Goal: Check status

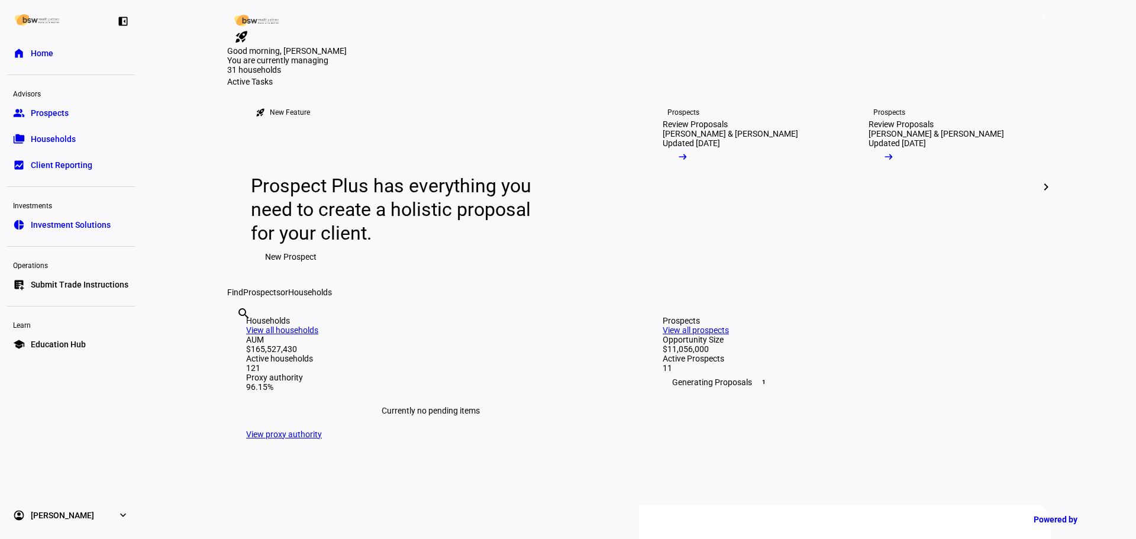
drag, startPoint x: 47, startPoint y: 138, endPoint x: 56, endPoint y: 138, distance: 8.9
click at [47, 138] on span "Households" at bounding box center [53, 139] width 45 height 12
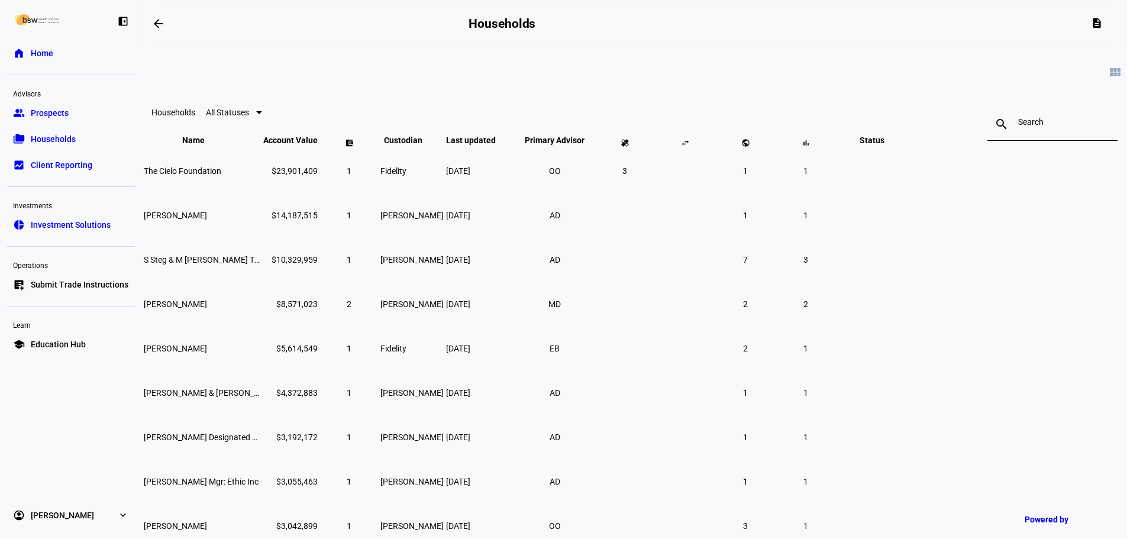
click at [1018, 126] on input at bounding box center [1052, 121] width 69 height 9
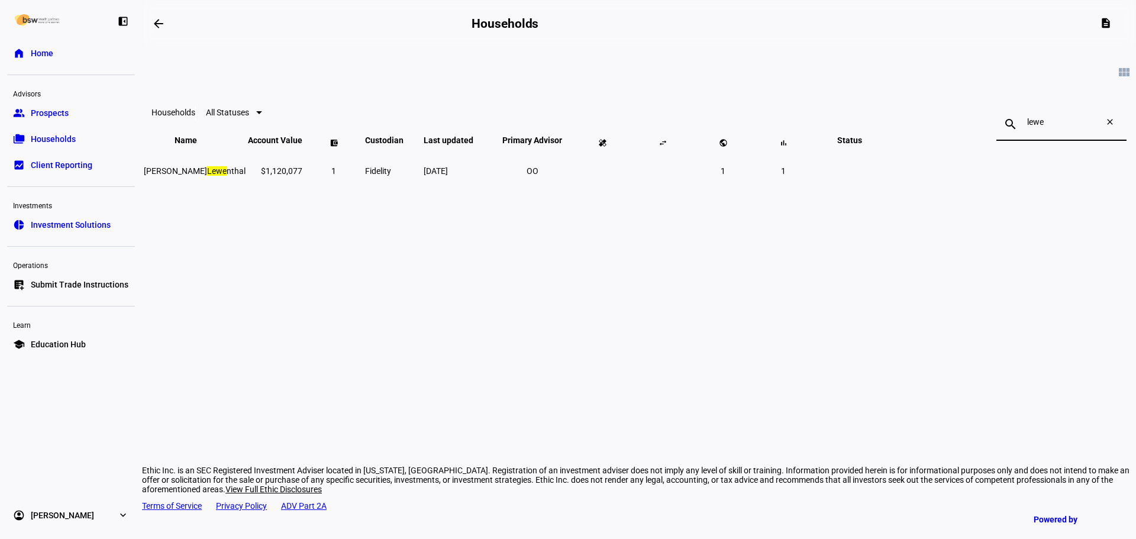
type input "lewe"
click at [227, 176] on mark "Lewe" at bounding box center [217, 170] width 20 height 9
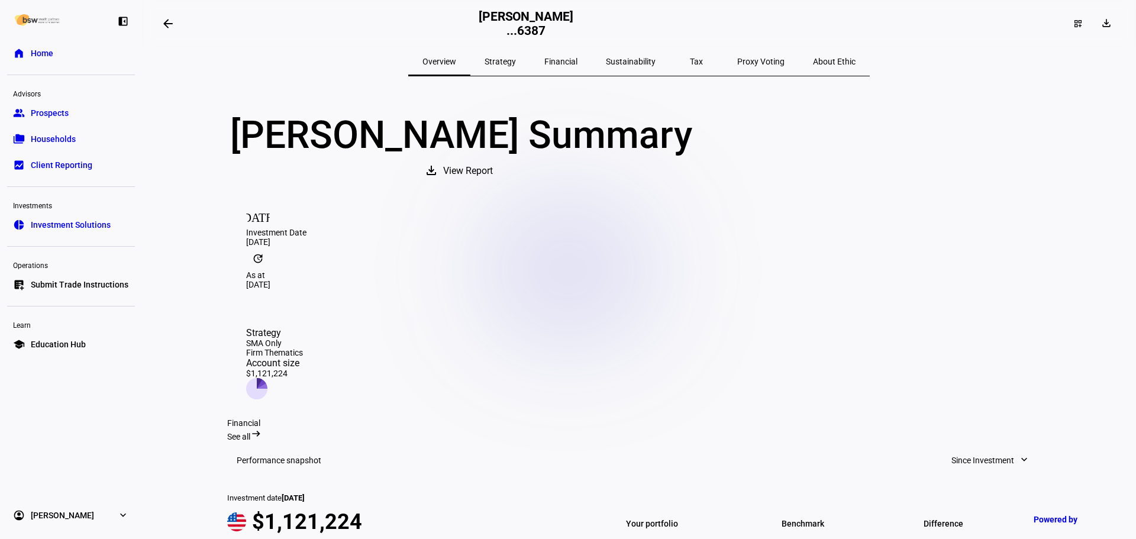
click at [621, 57] on span "Sustainability" at bounding box center [631, 61] width 50 height 8
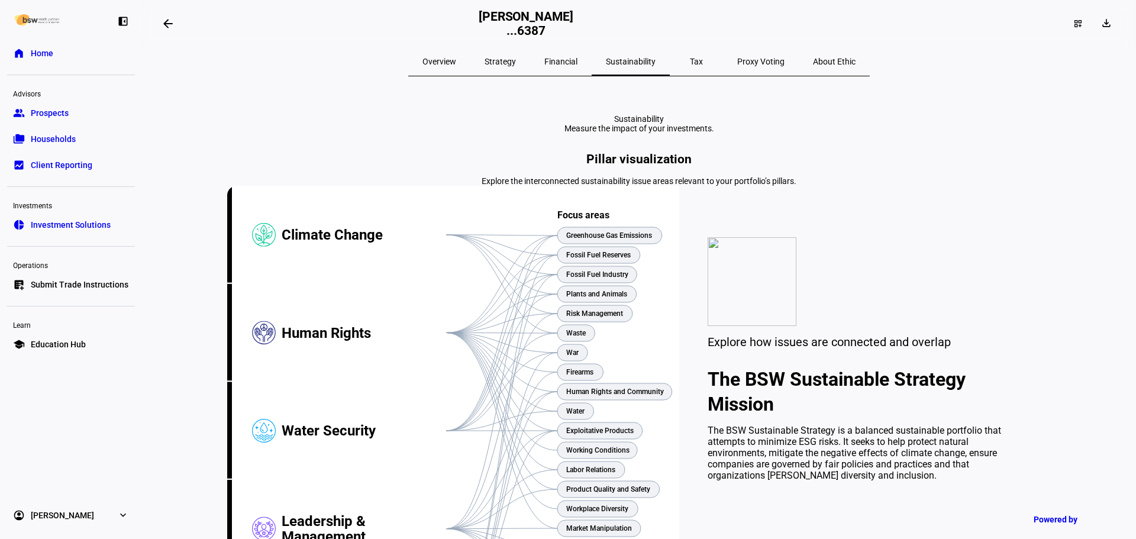
click at [516, 62] on span "Strategy" at bounding box center [500, 61] width 31 height 8
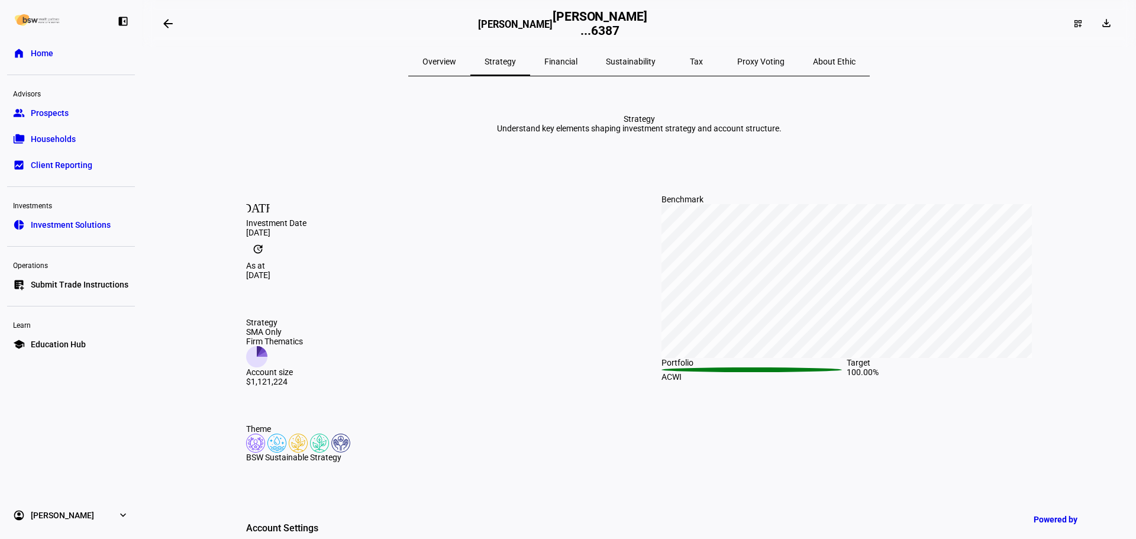
click at [456, 60] on span "Overview" at bounding box center [439, 61] width 34 height 8
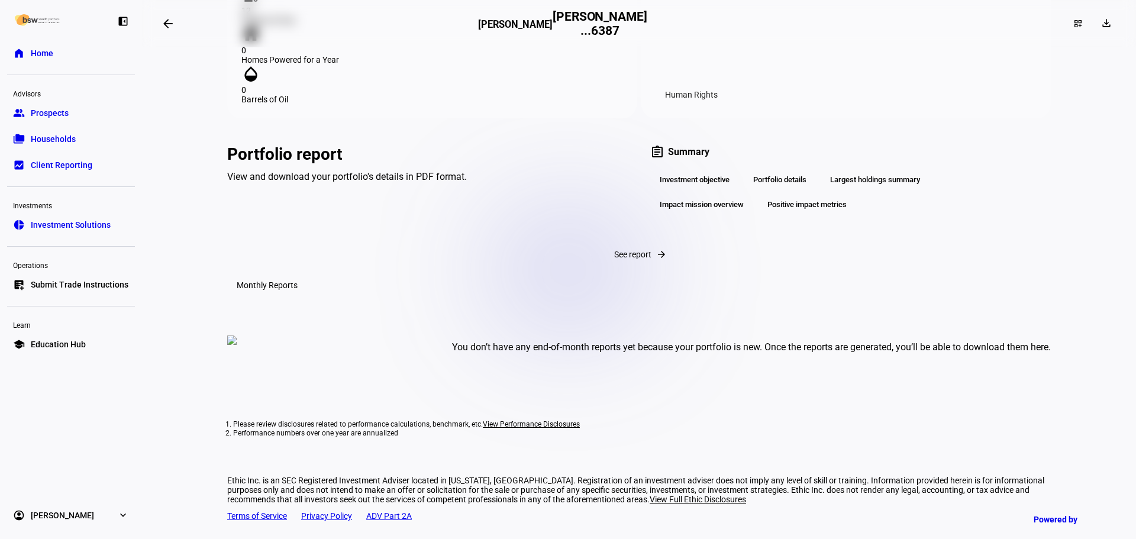
scroll to position [1523, 0]
